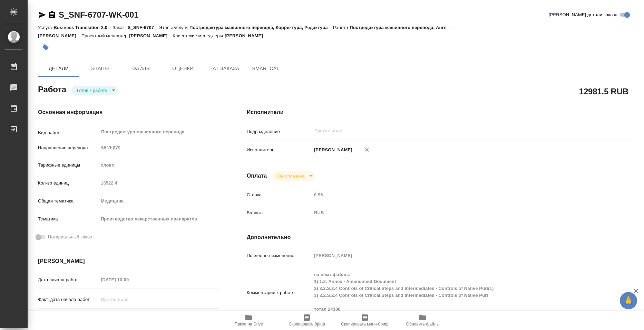
type textarea "x"
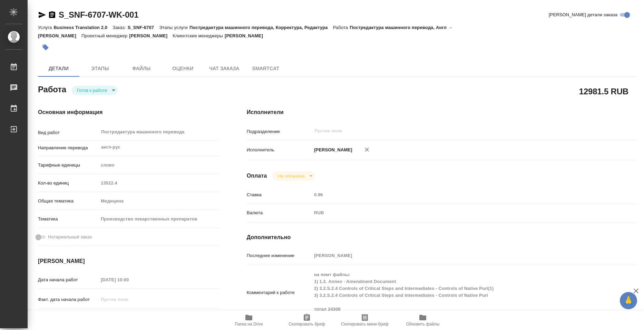
click at [104, 93] on body "🙏 .cls-1 fill:#fff; AWATERA Bazyuk Elena Работы Чаты График Выйти S_SNF-6707-WK…" at bounding box center [322, 165] width 644 height 330
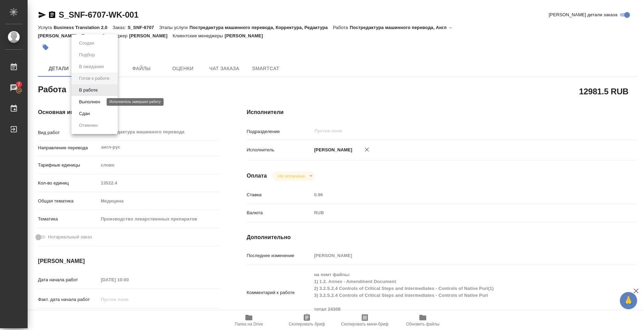
click at [100, 102] on button "Выполнен" at bounding box center [89, 102] width 25 height 8
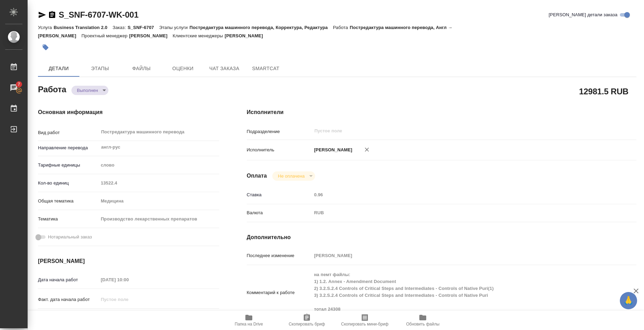
type textarea "x"
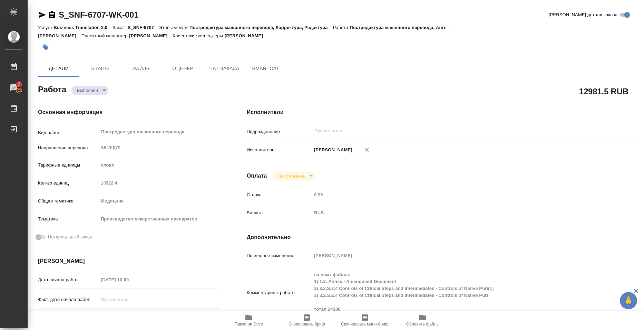
type textarea "x"
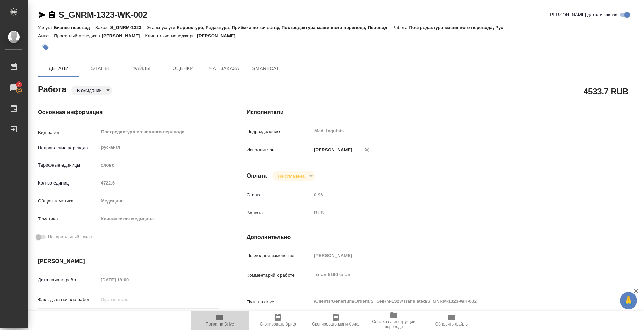
click at [223, 319] on icon "button" at bounding box center [219, 317] width 7 height 6
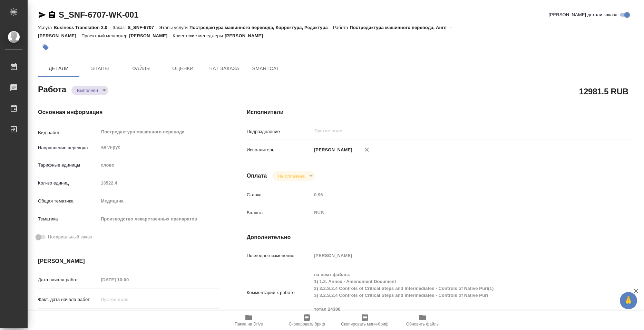
type textarea "x"
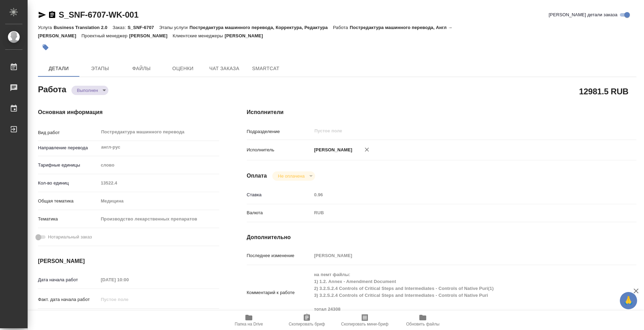
type textarea "x"
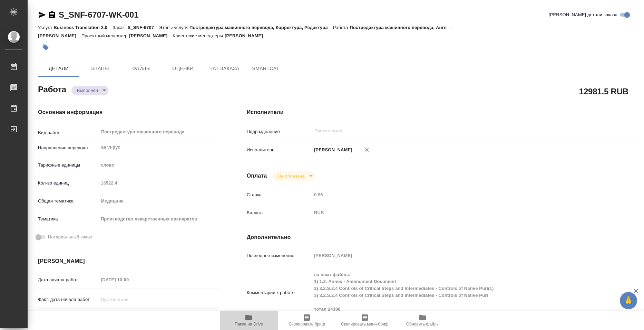
click at [251, 316] on icon "button" at bounding box center [248, 317] width 7 height 6
